Goal: Task Accomplishment & Management: Manage account settings

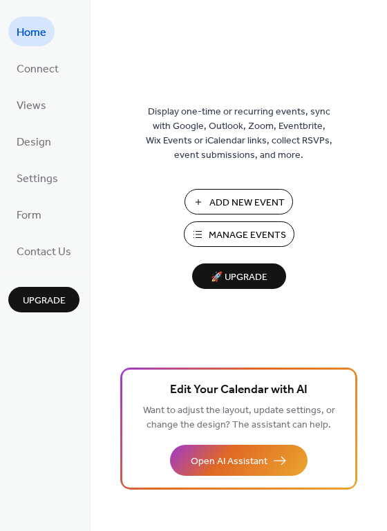
click at [227, 243] on span "Manage Events" at bounding box center [246, 235] width 77 height 14
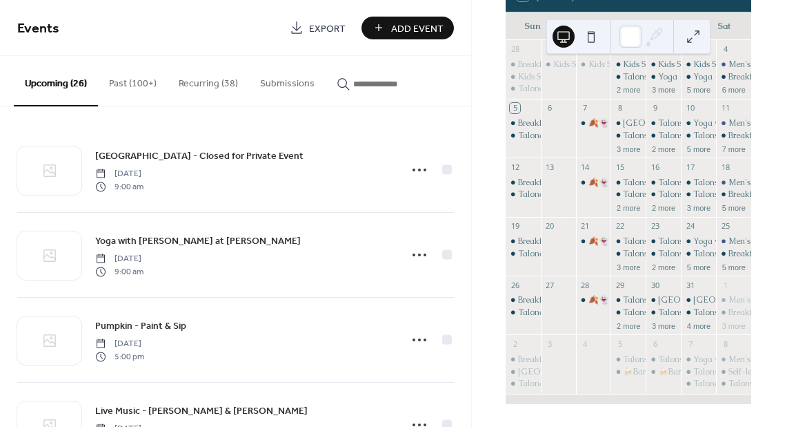
scroll to position [119, 0]
click at [652, 324] on button "3 more" at bounding box center [664, 325] width 35 height 12
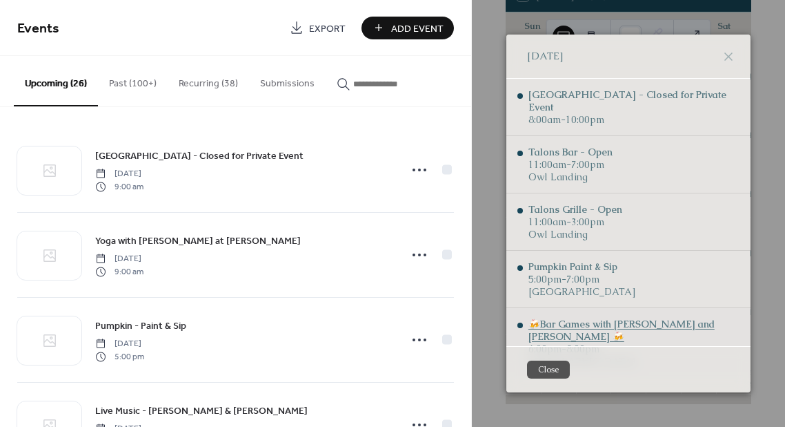
scroll to position [0, 0]
click at [592, 260] on div "Pumpkin Paint & Sip" at bounding box center [582, 266] width 107 height 12
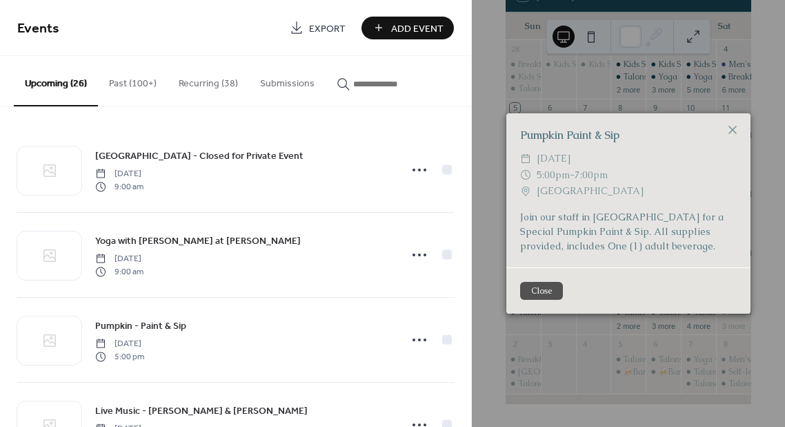
click at [543, 287] on button "Close" at bounding box center [541, 291] width 43 height 18
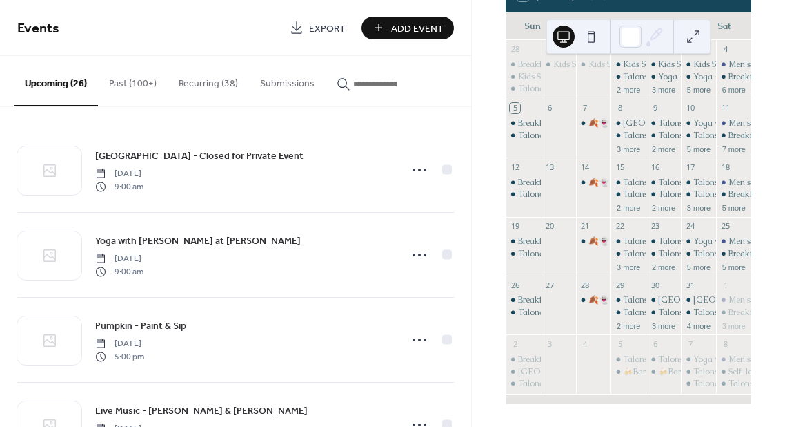
click at [208, 84] on button "Recurring (38)" at bounding box center [208, 80] width 81 height 49
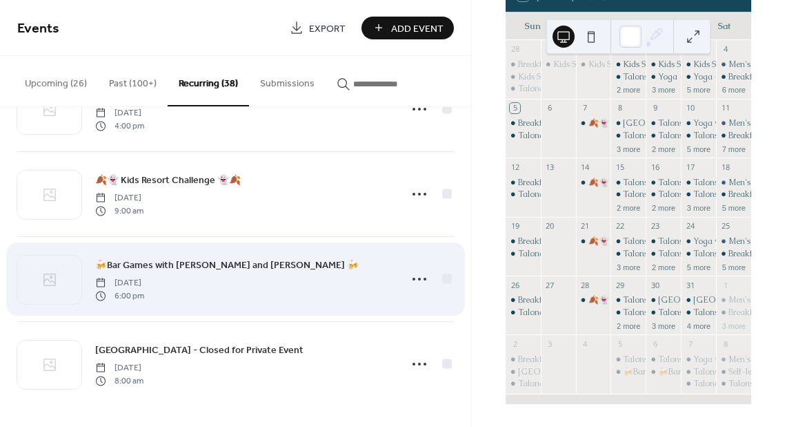
scroll to position [2947, 0]
click at [415, 286] on icon at bounding box center [420, 279] width 22 height 22
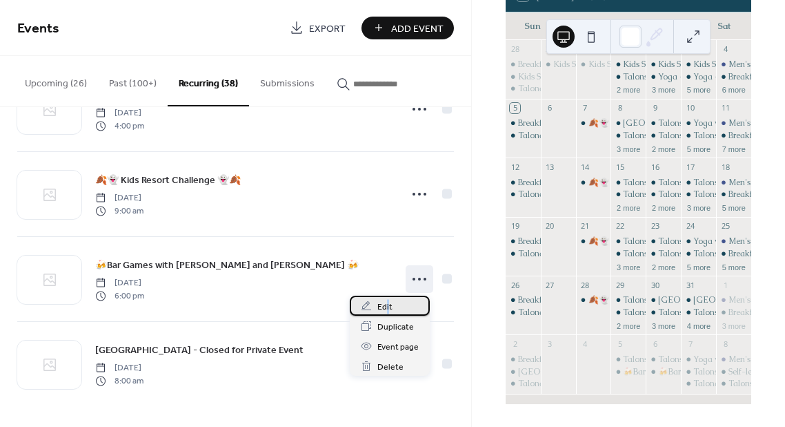
click at [388, 305] on span "Edit" at bounding box center [385, 307] width 15 height 14
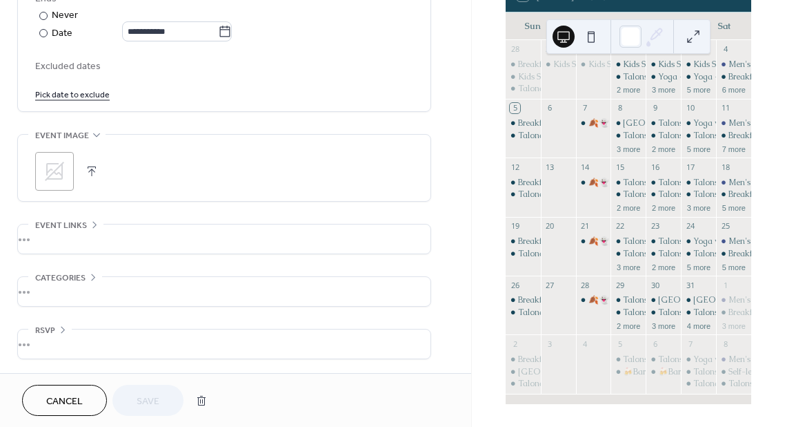
scroll to position [796, 0]
click at [74, 94] on link "Pick date to exclude" at bounding box center [72, 93] width 75 height 14
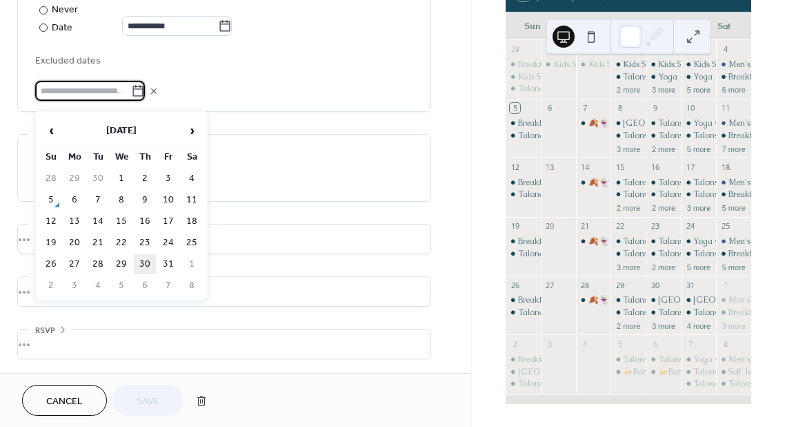
click at [142, 260] on td "30" at bounding box center [145, 264] width 22 height 20
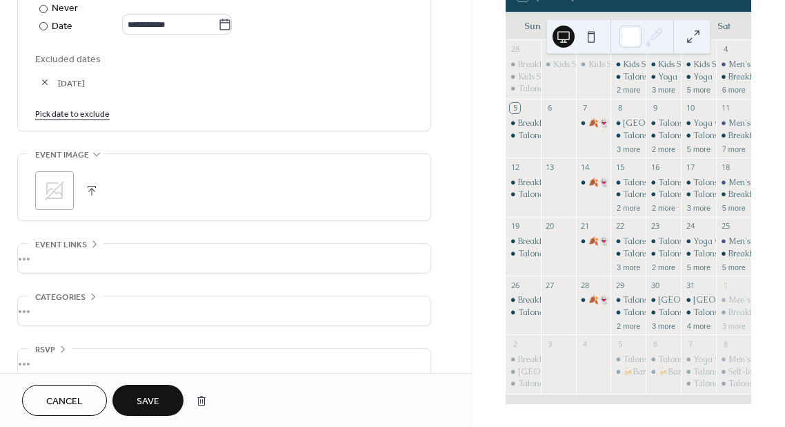
click at [142, 395] on span "Save" at bounding box center [148, 401] width 23 height 14
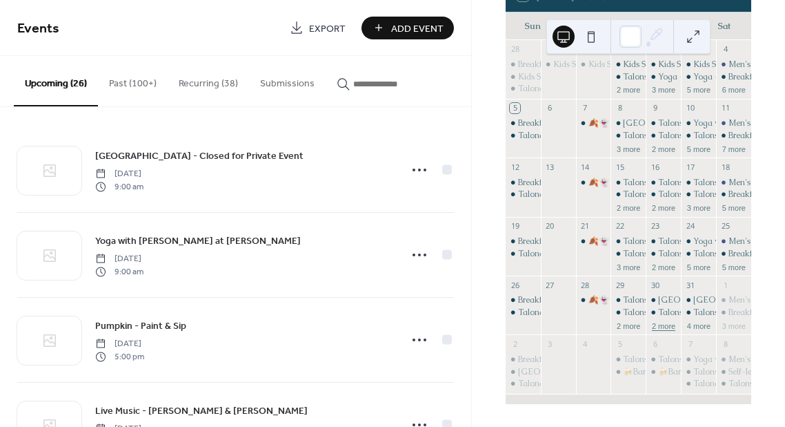
click at [652, 326] on button "2 more" at bounding box center [664, 325] width 35 height 12
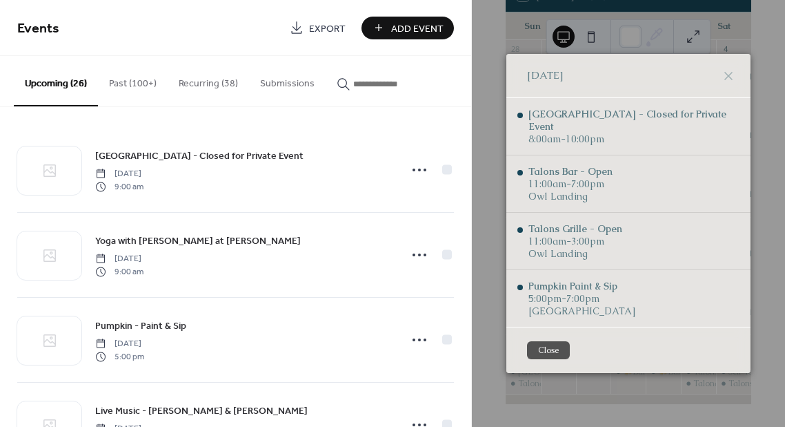
click at [556, 341] on button "Close" at bounding box center [548, 350] width 43 height 18
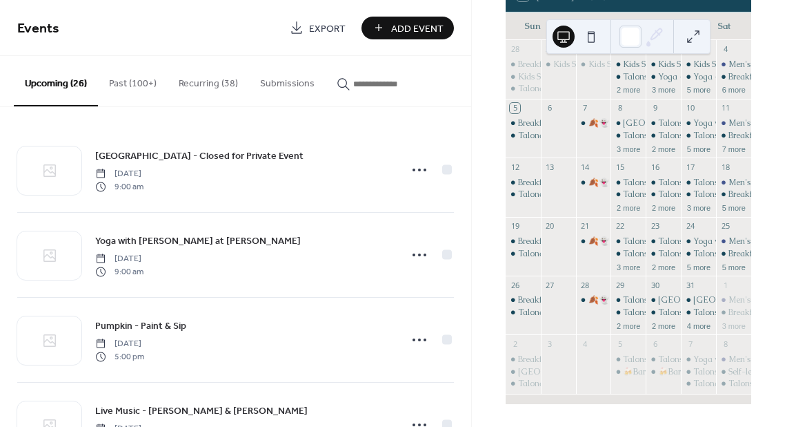
click at [223, 79] on button "Recurring (38)" at bounding box center [208, 80] width 81 height 49
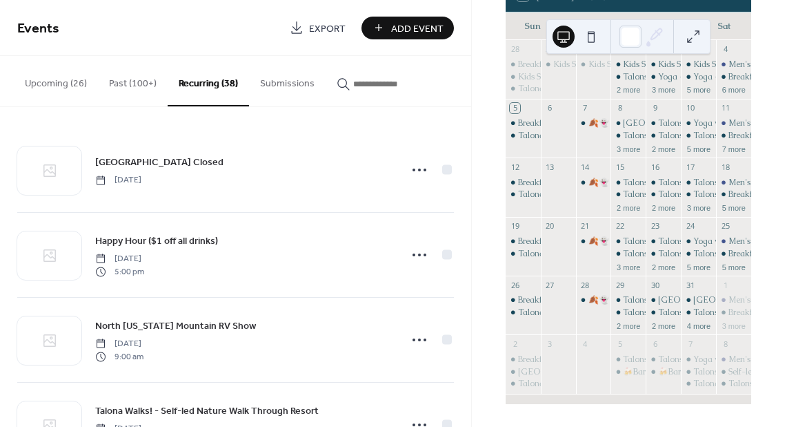
click at [80, 71] on button "Upcoming (26)" at bounding box center [56, 80] width 84 height 49
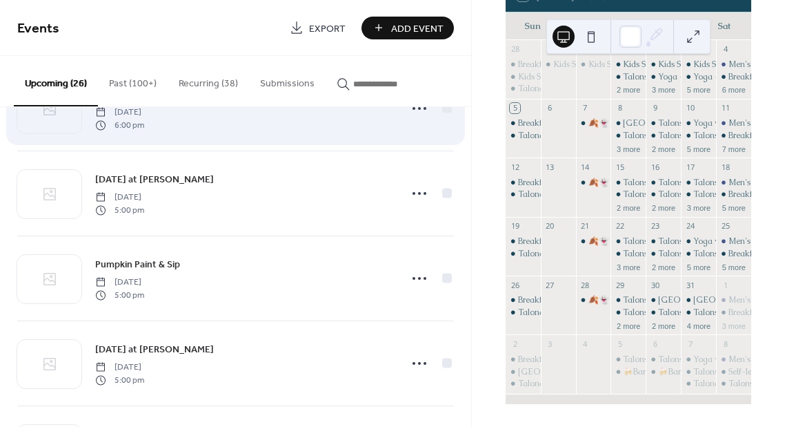
scroll to position [1137, 0]
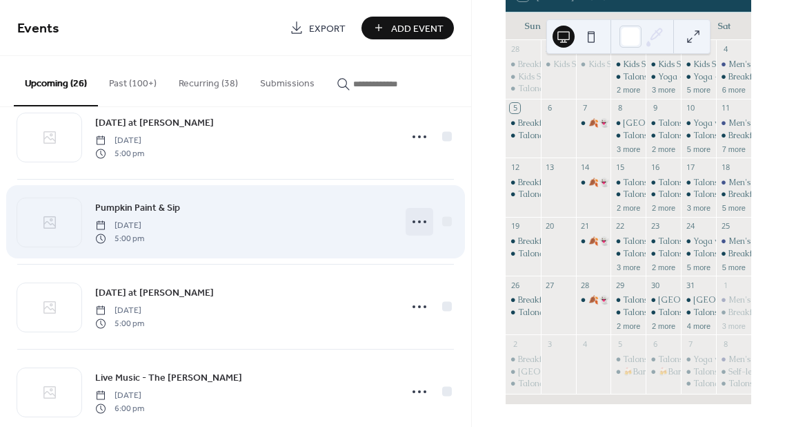
click at [418, 222] on circle at bounding box center [419, 221] width 3 height 3
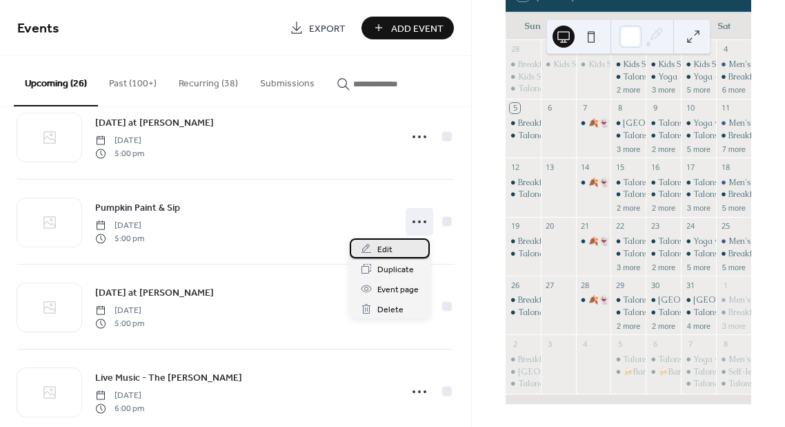
click at [389, 245] on span "Edit" at bounding box center [385, 249] width 15 height 14
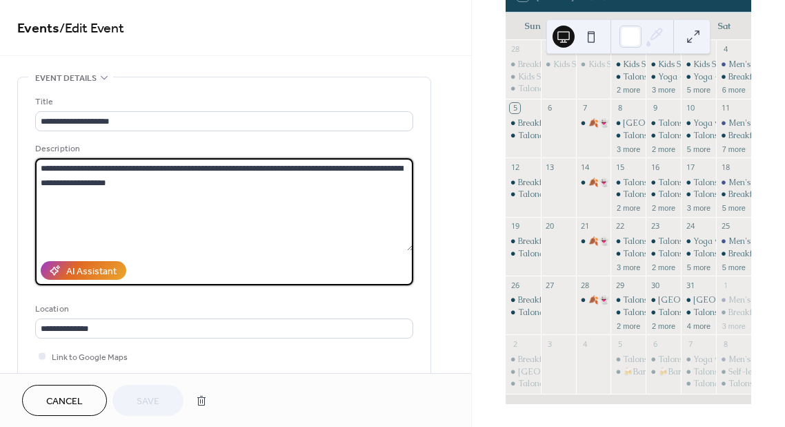
drag, startPoint x: 154, startPoint y: 168, endPoint x: 99, endPoint y: 168, distance: 54.5
click at [99, 168] on textarea "**********" at bounding box center [224, 204] width 378 height 92
type textarea "**********"
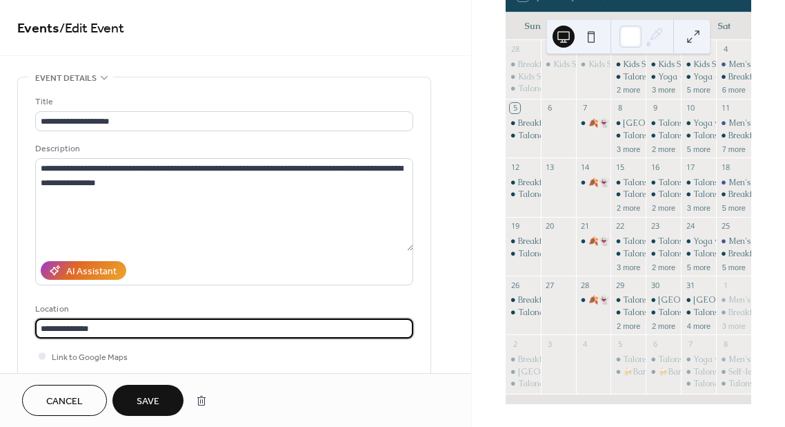
click at [69, 331] on input "**********" at bounding box center [224, 328] width 378 height 20
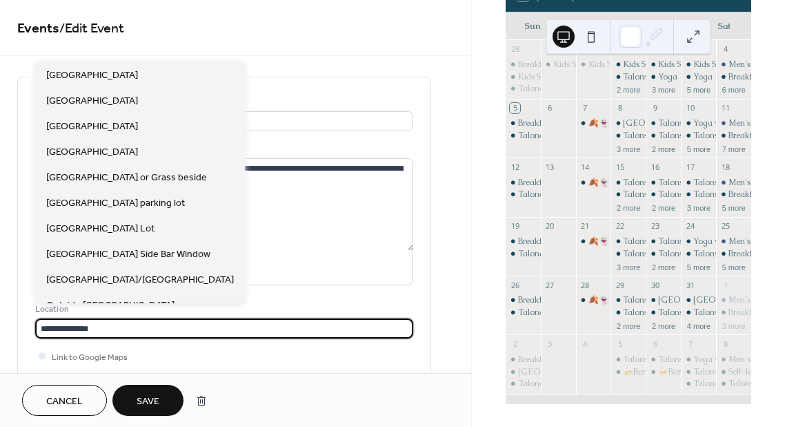
drag, startPoint x: 106, startPoint y: 327, endPoint x: -37, endPoint y: 315, distance: 143.4
click at [0, 315] on html "**********" at bounding box center [392, 213] width 785 height 427
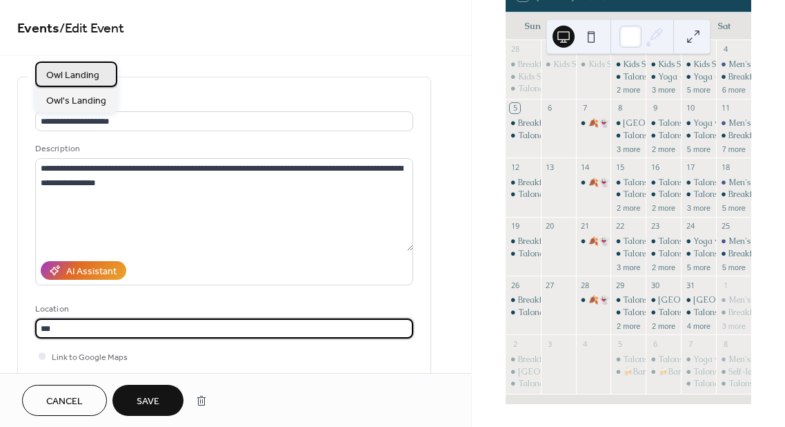
click at [89, 85] on div "Owl Landing" at bounding box center [76, 74] width 82 height 26
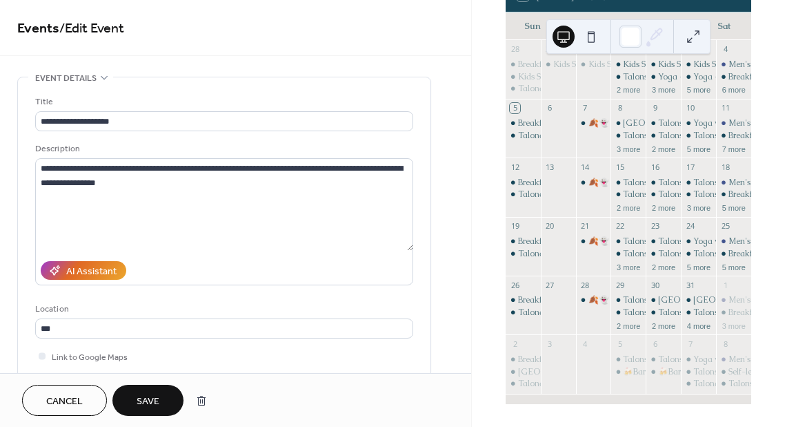
type input "**********"
click at [124, 393] on button "Save" at bounding box center [148, 399] width 71 height 31
